Goal: Task Accomplishment & Management: Manage account settings

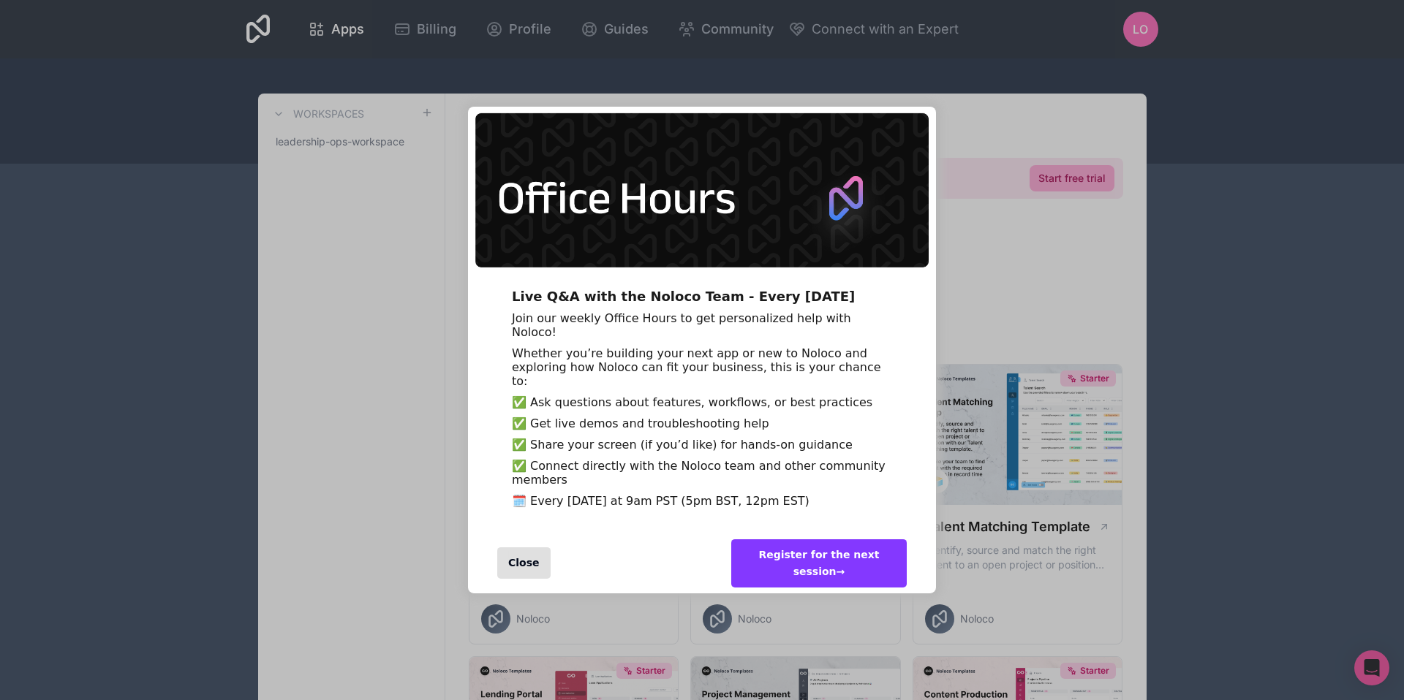
click at [518, 579] on div "Close" at bounding box center [523, 563] width 53 height 31
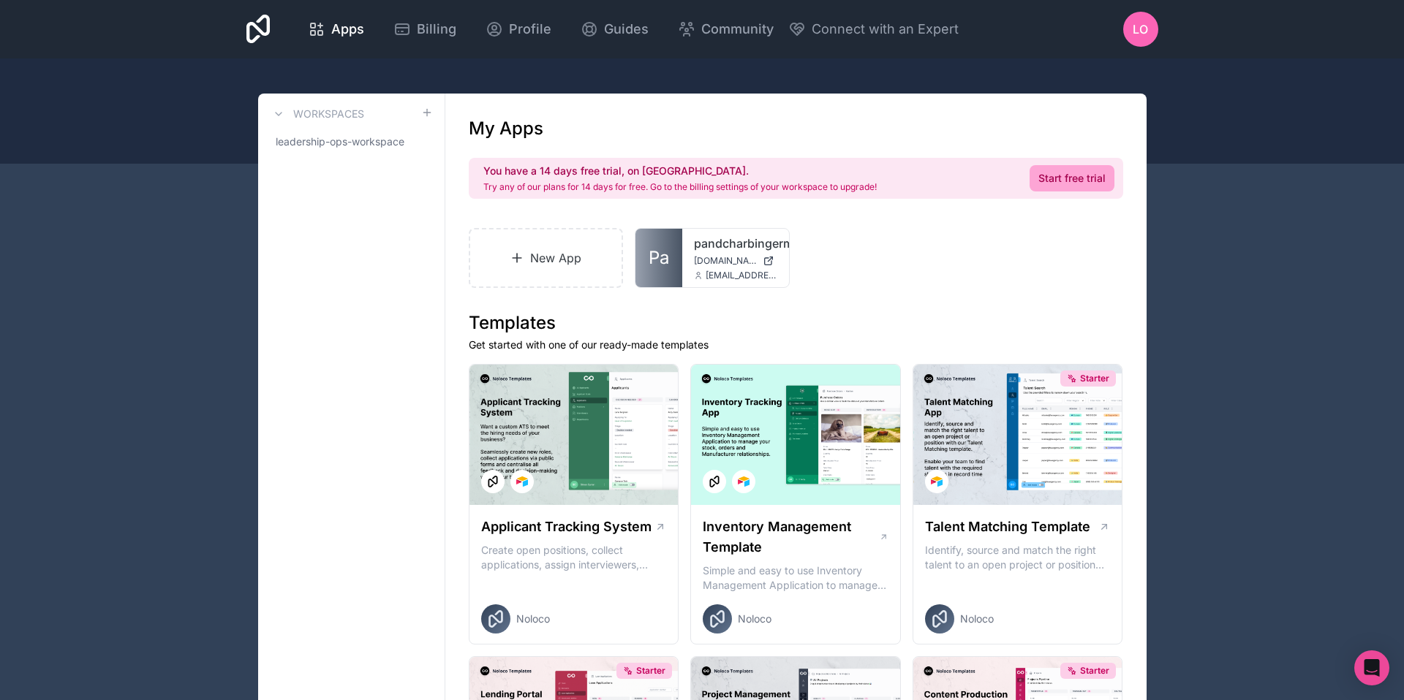
click at [282, 113] on icon at bounding box center [279, 114] width 12 height 12
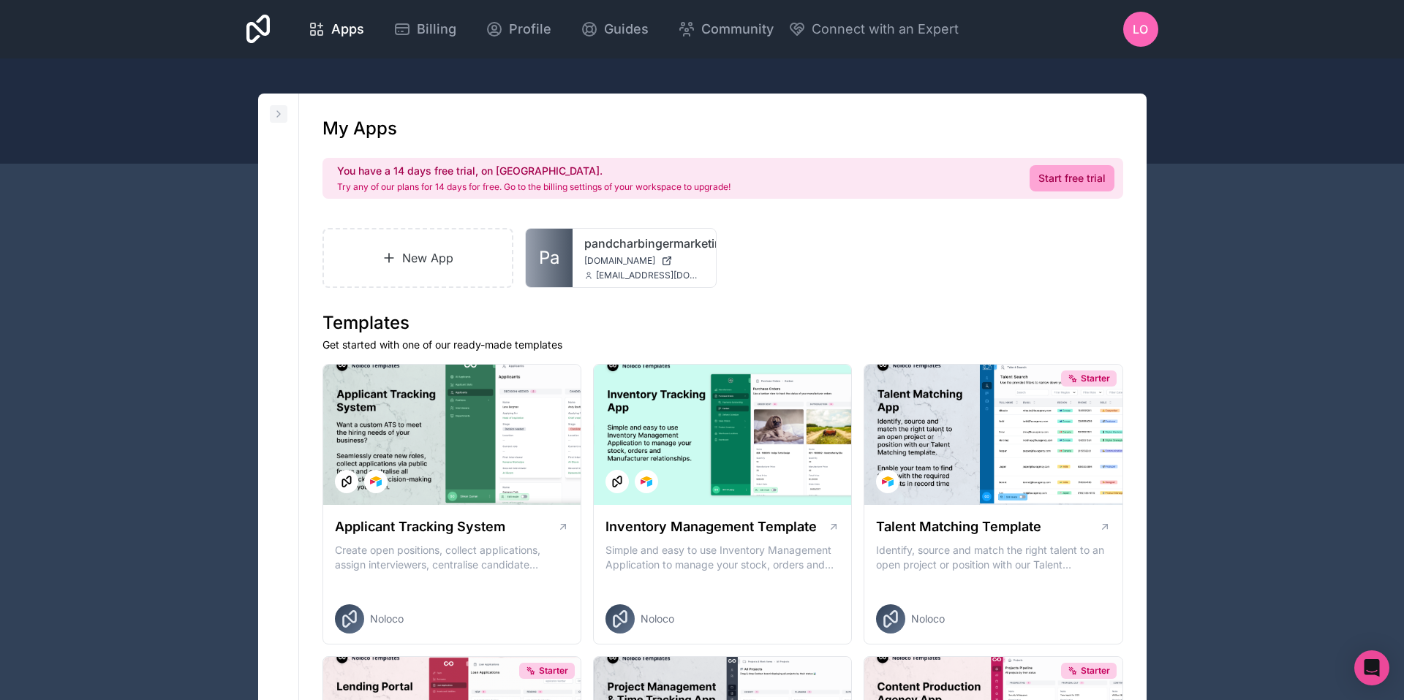
click at [282, 113] on icon at bounding box center [279, 114] width 12 height 12
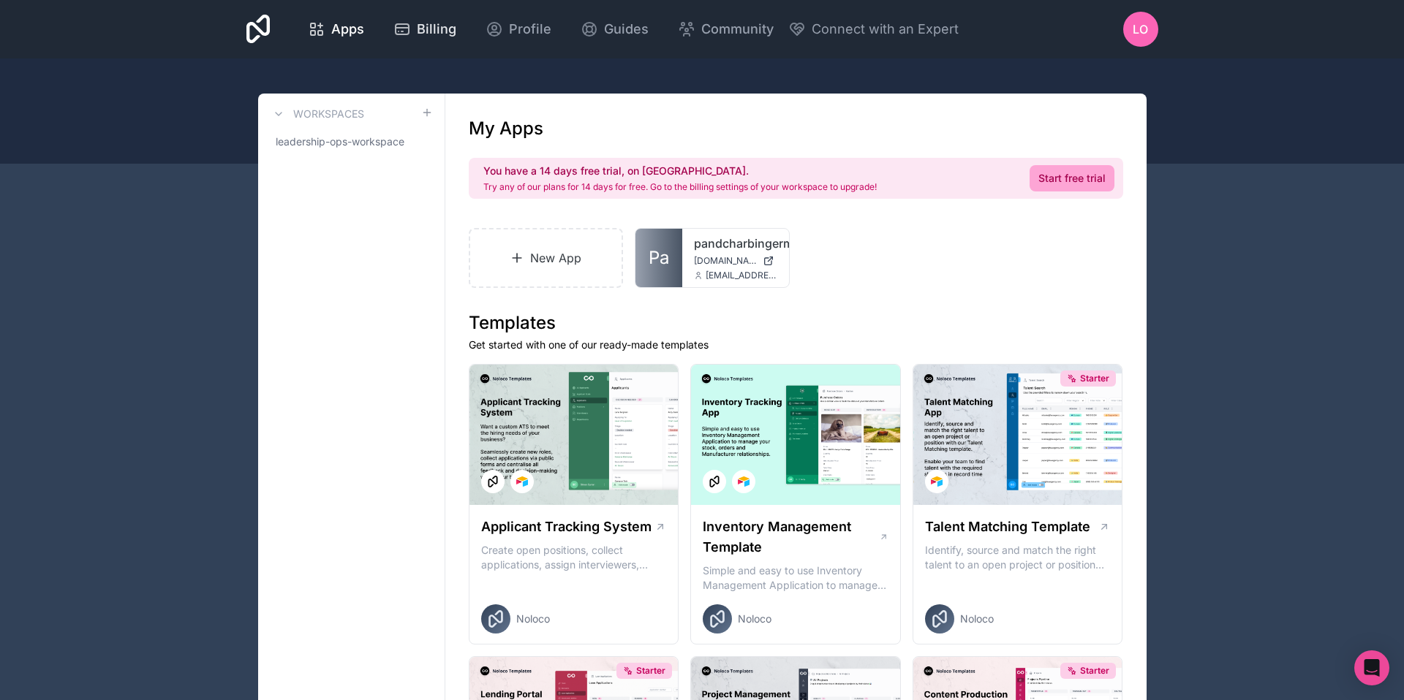
click at [435, 31] on span "Billing" at bounding box center [436, 29] width 39 height 20
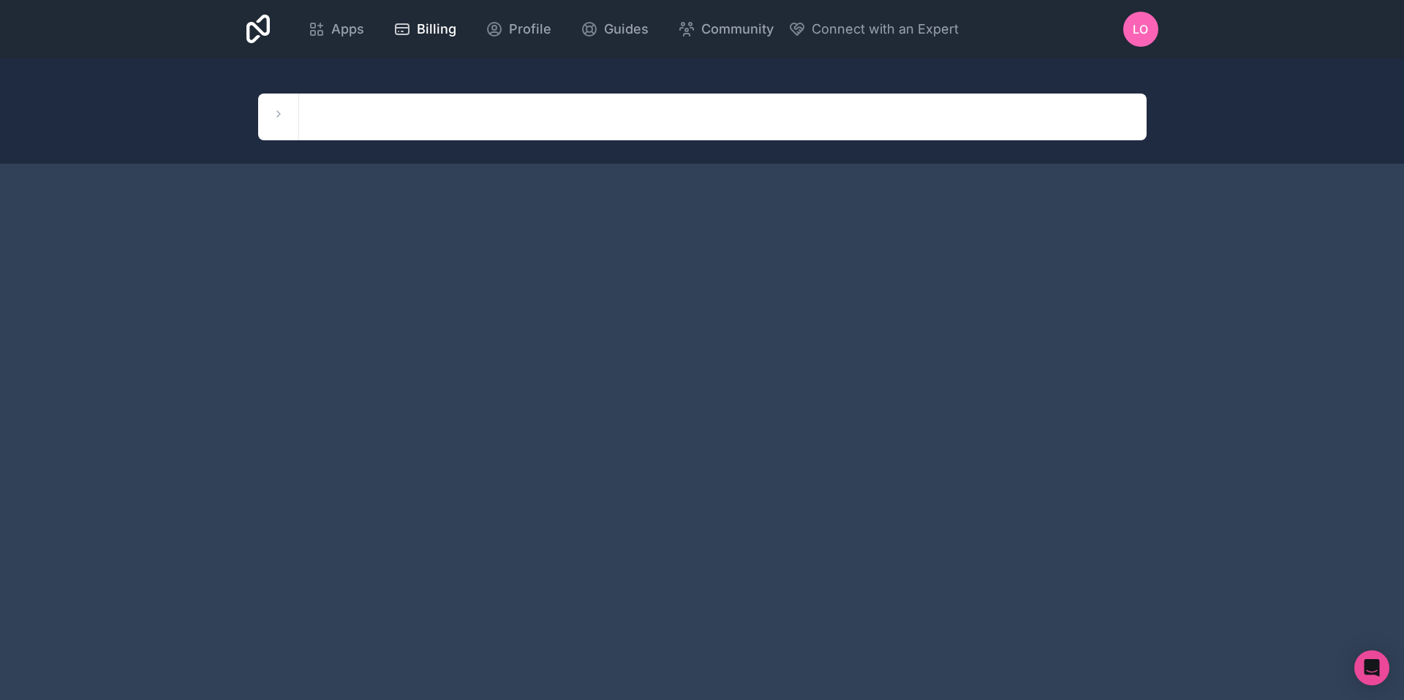
click at [1133, 34] on span "LO" at bounding box center [1140, 29] width 15 height 18
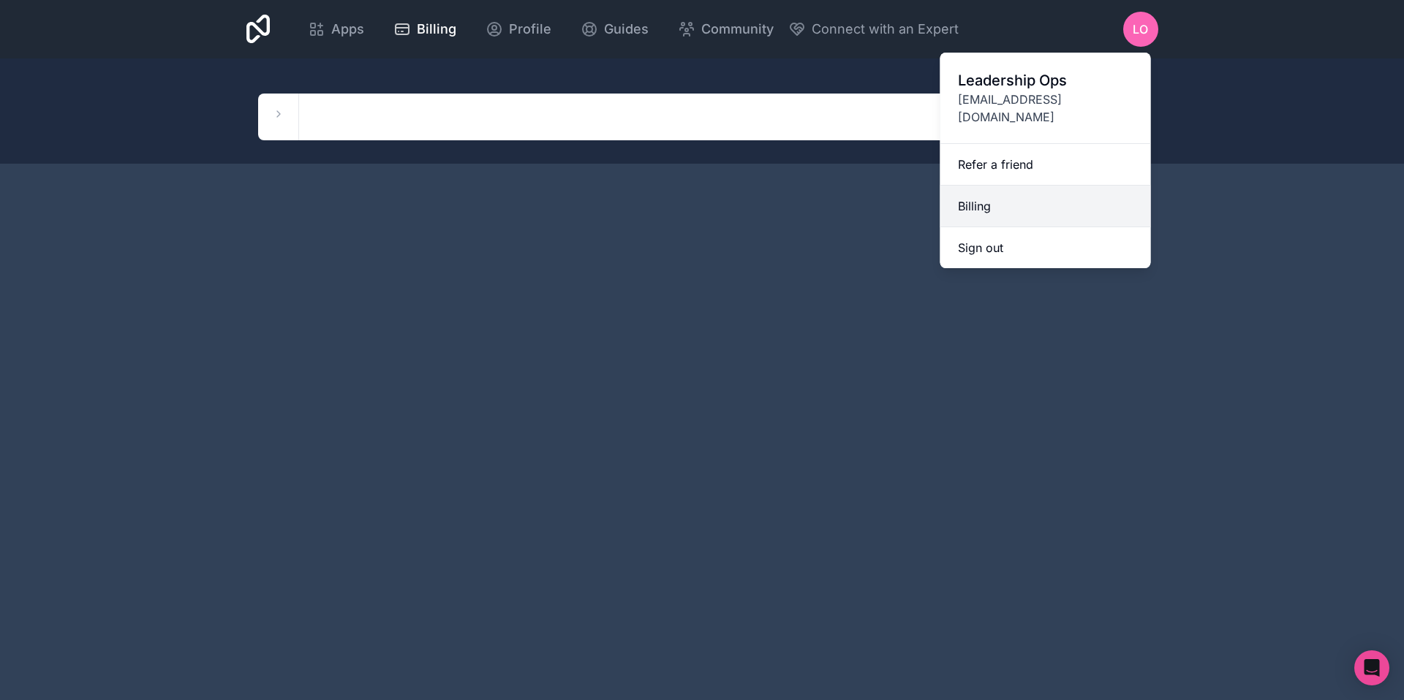
click at [1029, 186] on link "Billing" at bounding box center [1045, 207] width 211 height 42
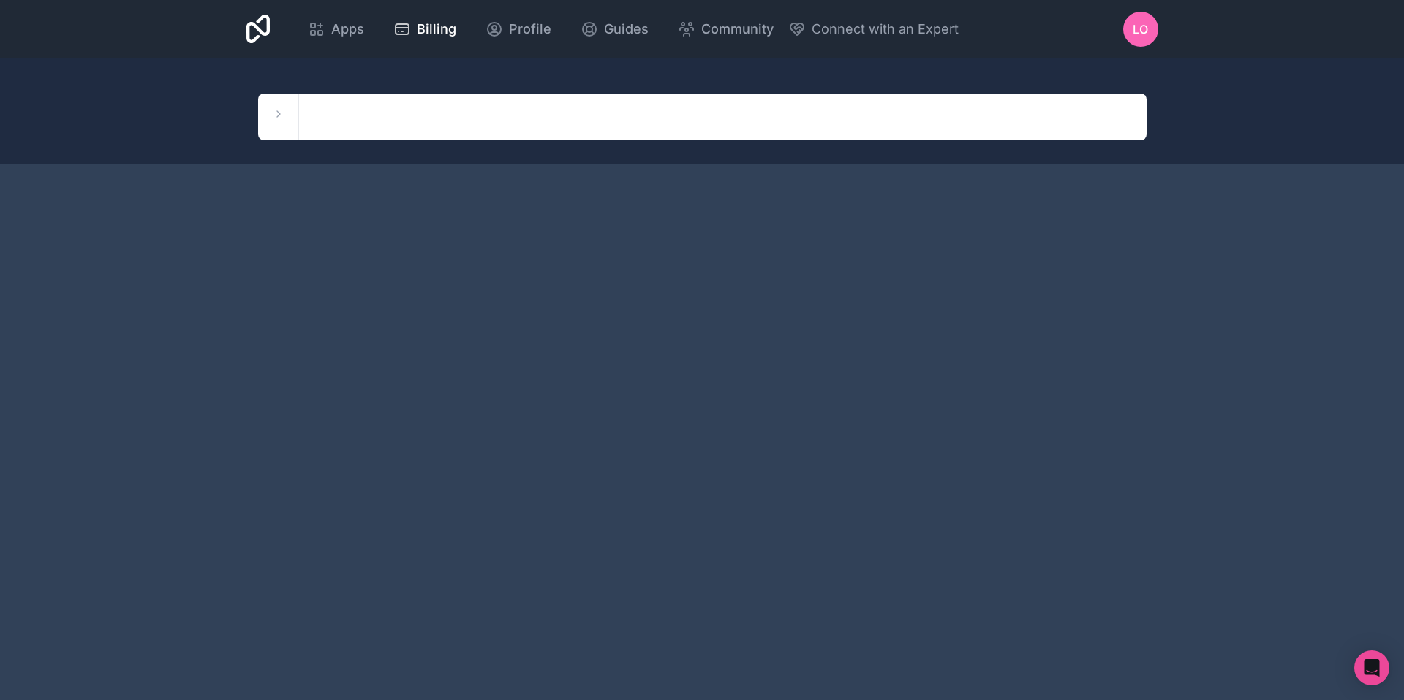
click at [1133, 30] on span "LO" at bounding box center [1140, 29] width 15 height 18
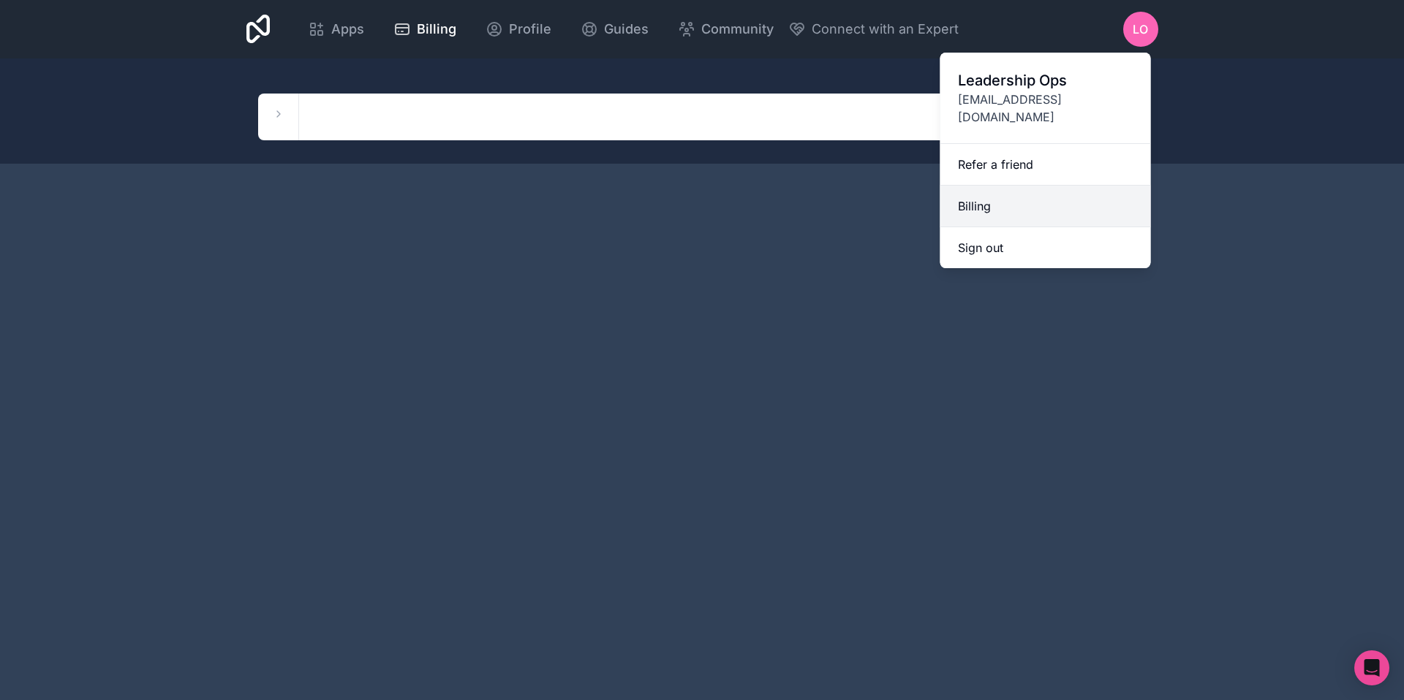
click at [984, 186] on link "Billing" at bounding box center [1045, 207] width 211 height 42
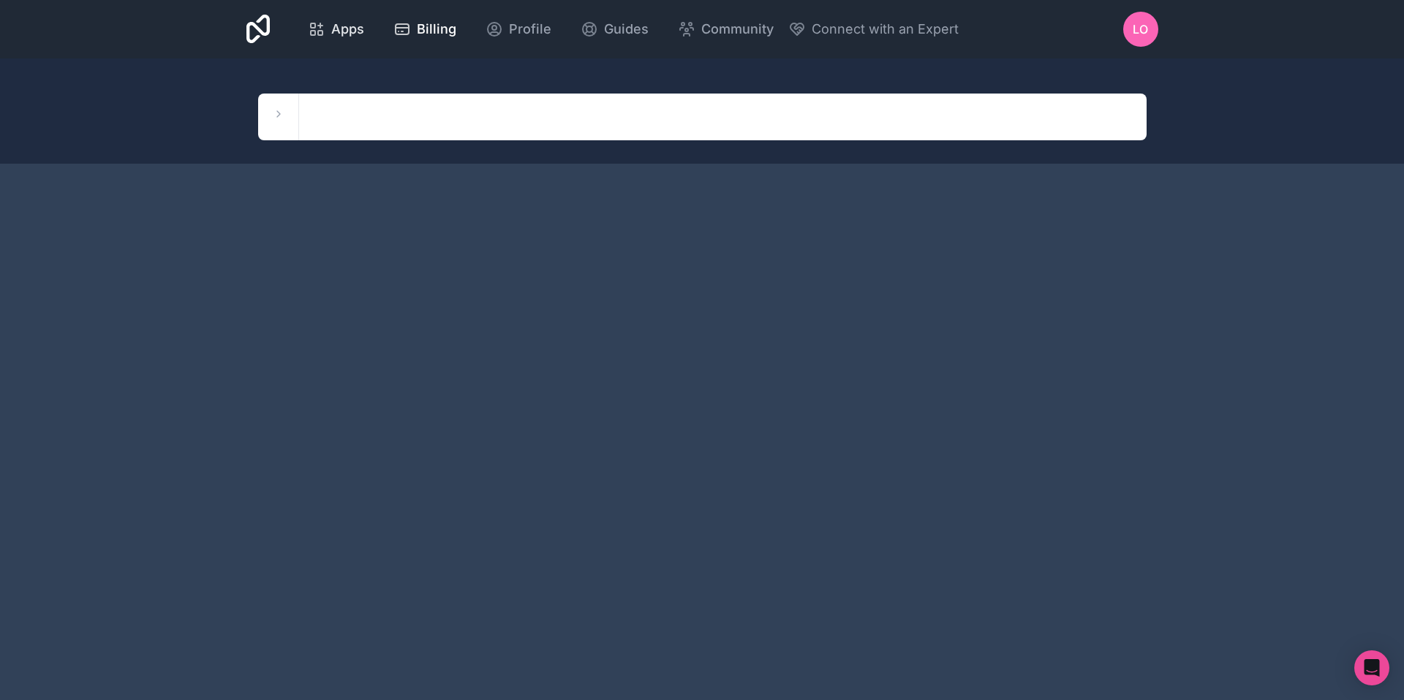
click at [322, 34] on icon at bounding box center [320, 33] width 4 height 4
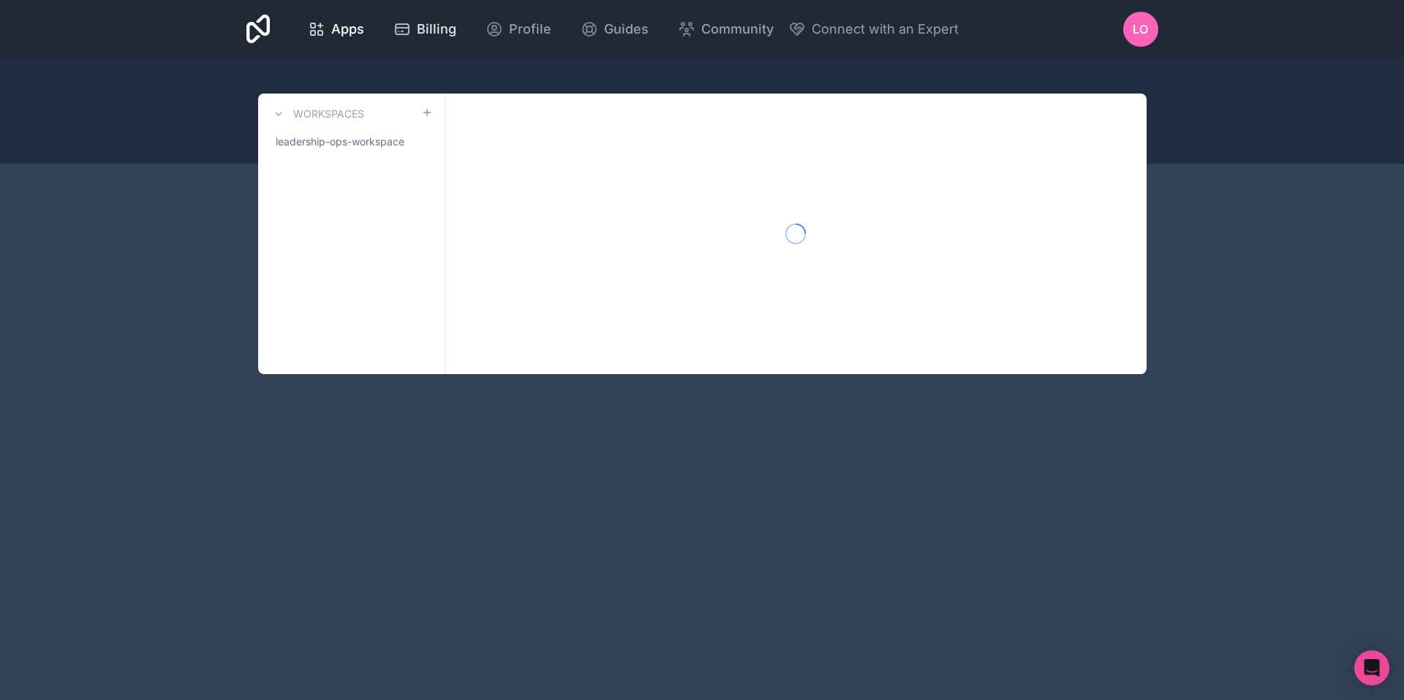
click at [428, 25] on span "Billing" at bounding box center [436, 29] width 39 height 20
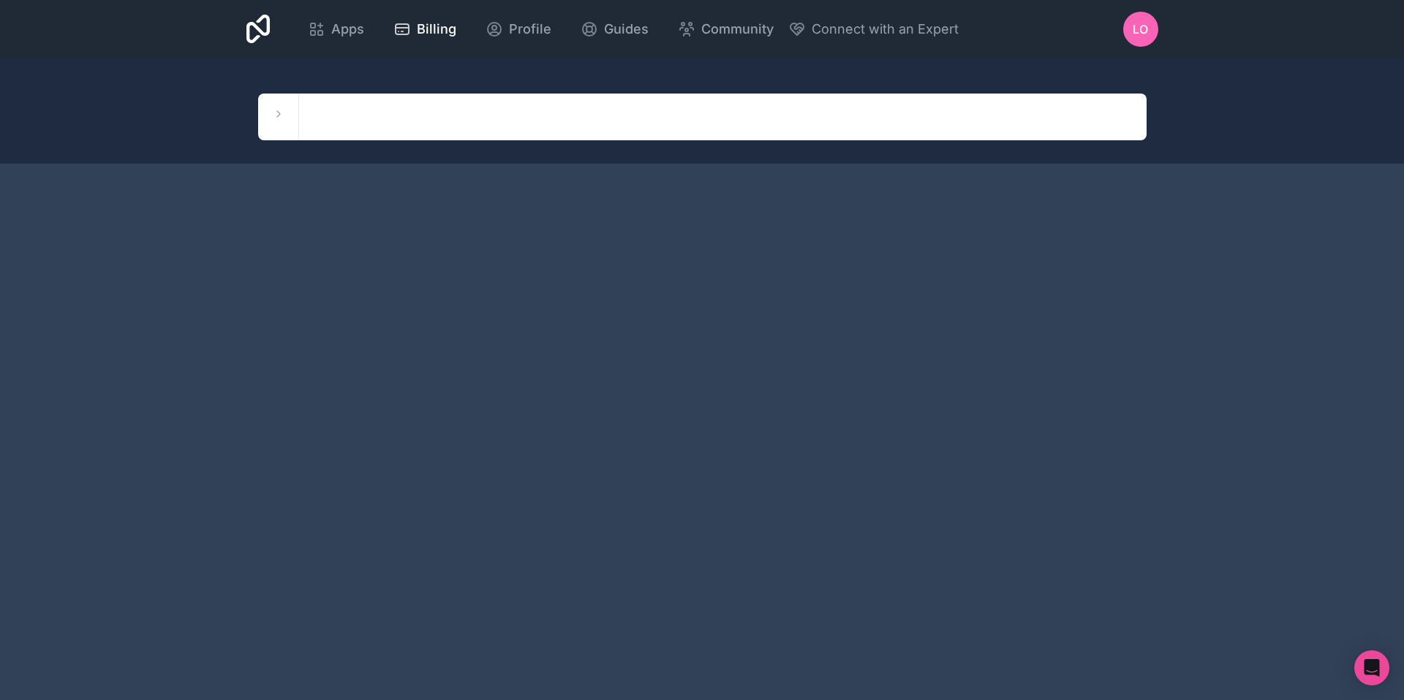
click at [267, 41] on icon at bounding box center [258, 29] width 24 height 35
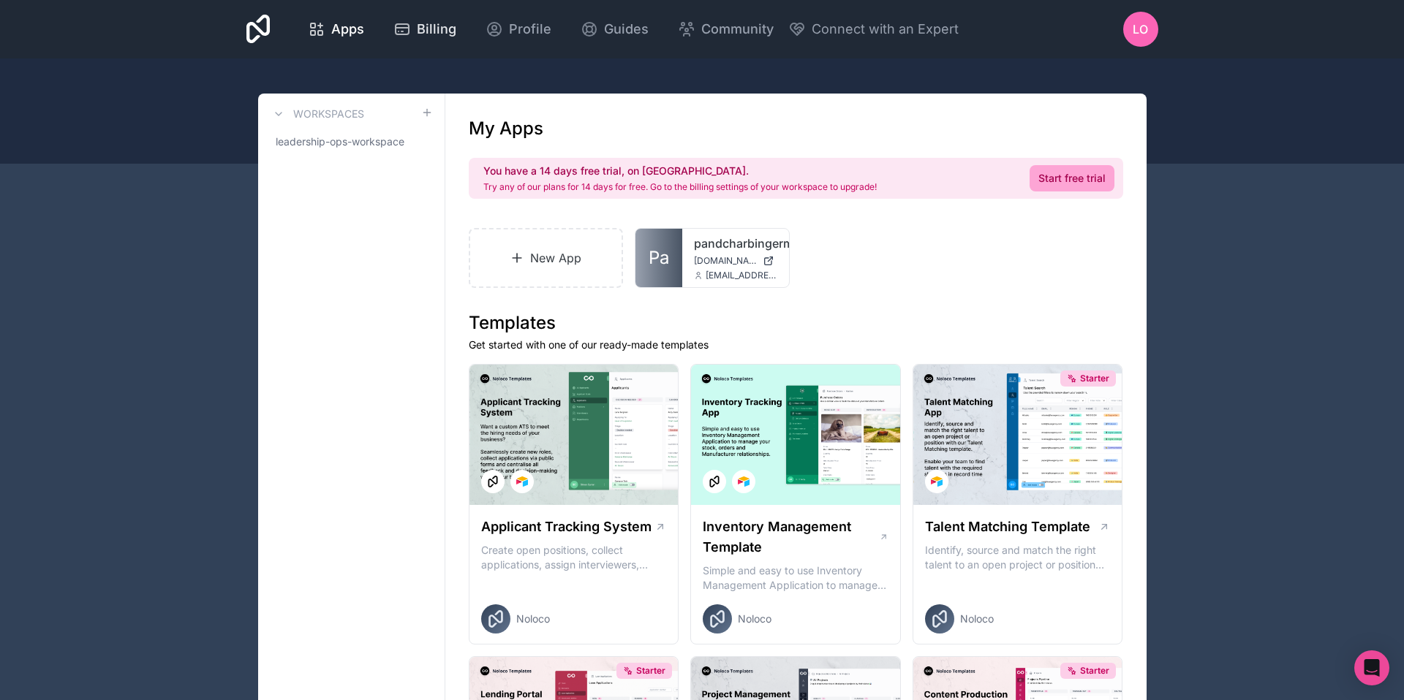
click at [447, 31] on span "Billing" at bounding box center [436, 29] width 39 height 20
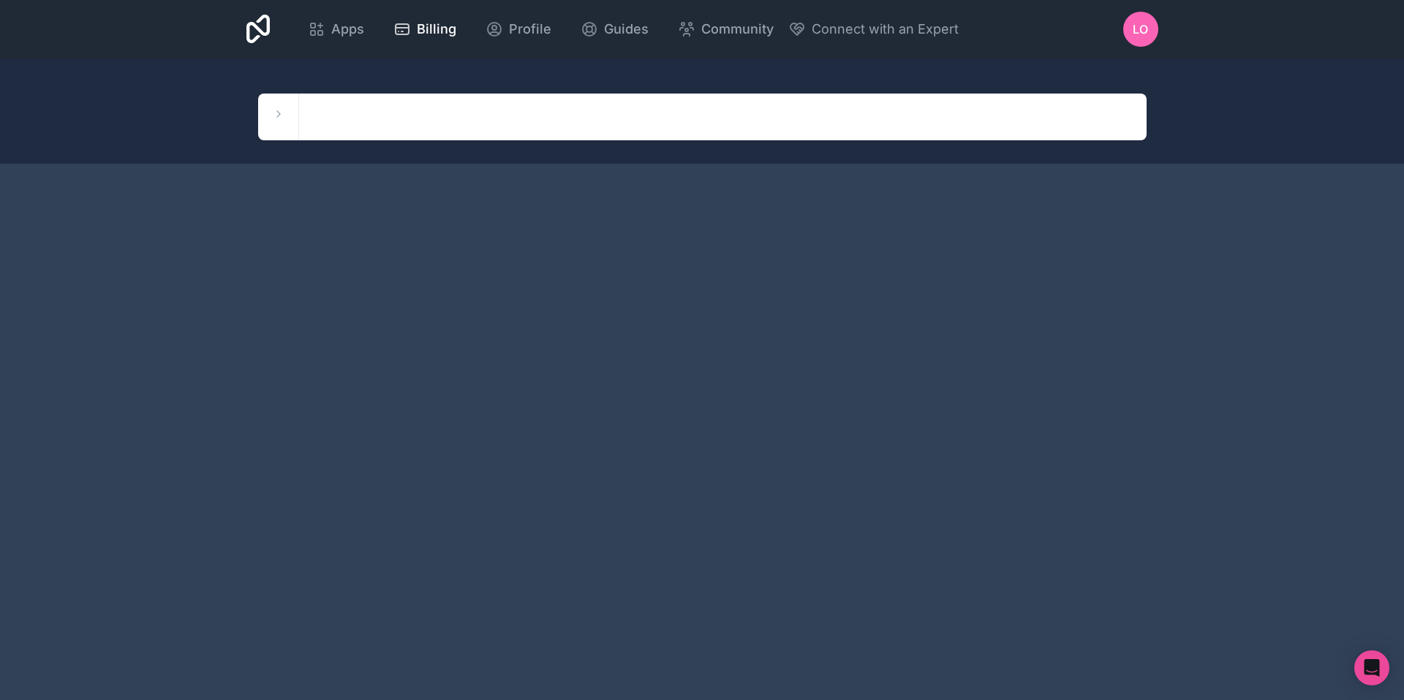
click at [1128, 23] on div "LO" at bounding box center [1140, 29] width 35 height 35
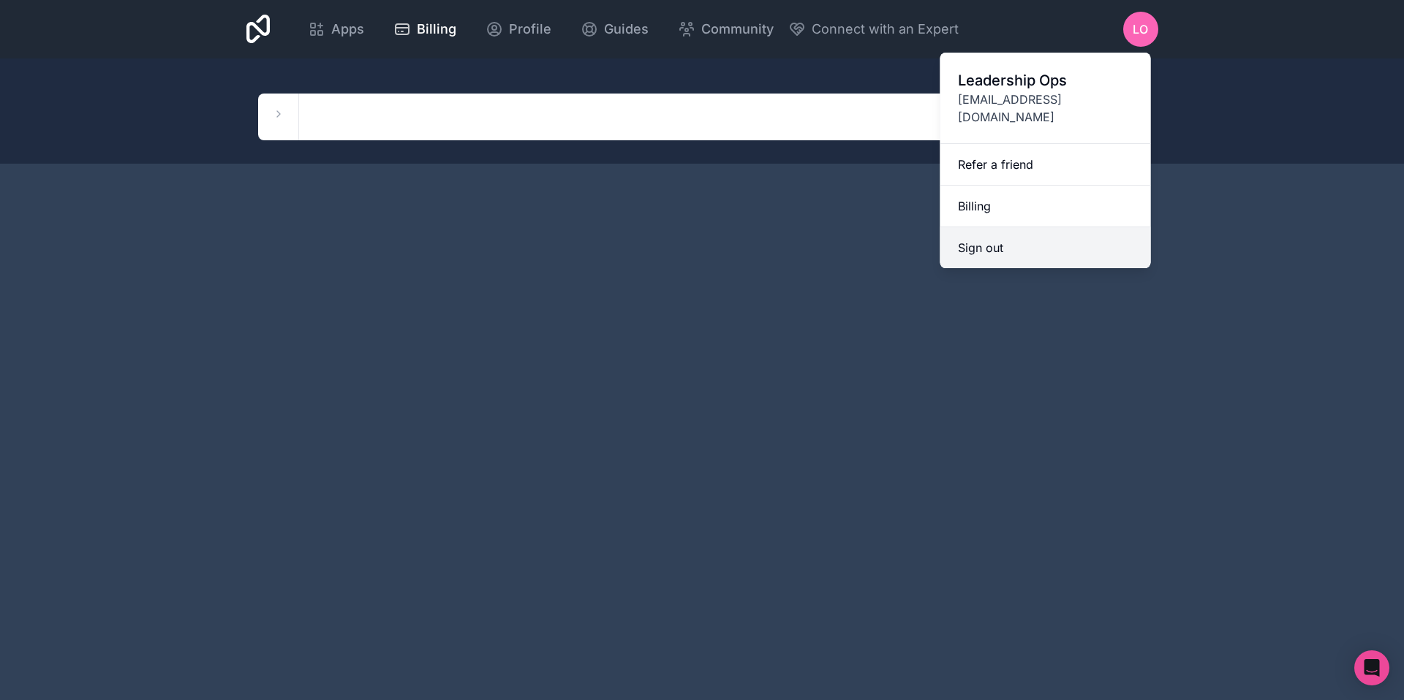
click at [989, 238] on button "Sign out" at bounding box center [1045, 247] width 211 height 41
